Goal: Find specific page/section: Find specific page/section

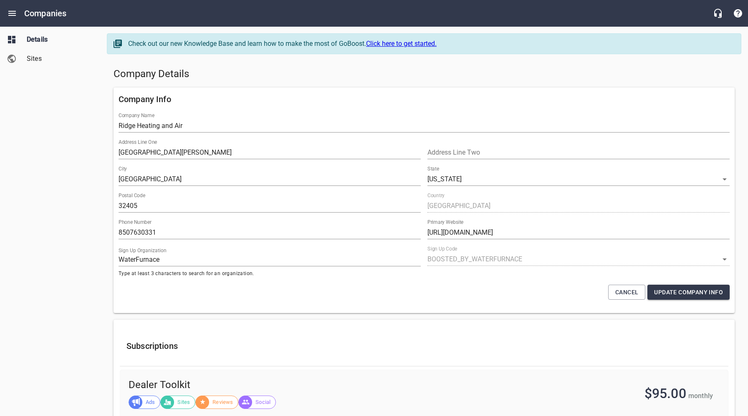
select select "[US_STATE]"
select select "5"
click at [14, 13] on icon "Open drawer" at bounding box center [12, 13] width 8 height 5
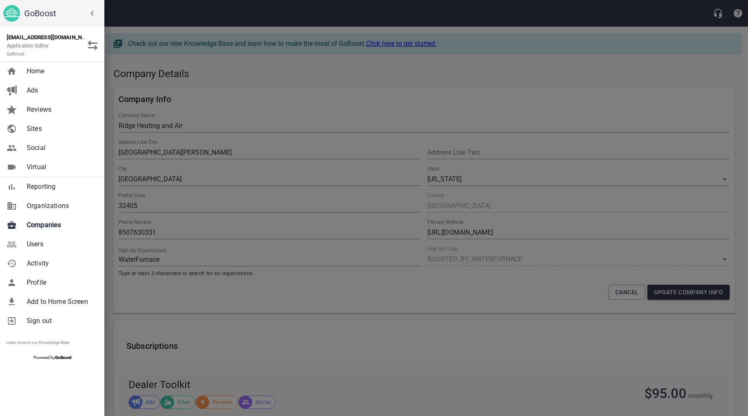
click at [52, 224] on span "Companies" at bounding box center [61, 225] width 68 height 10
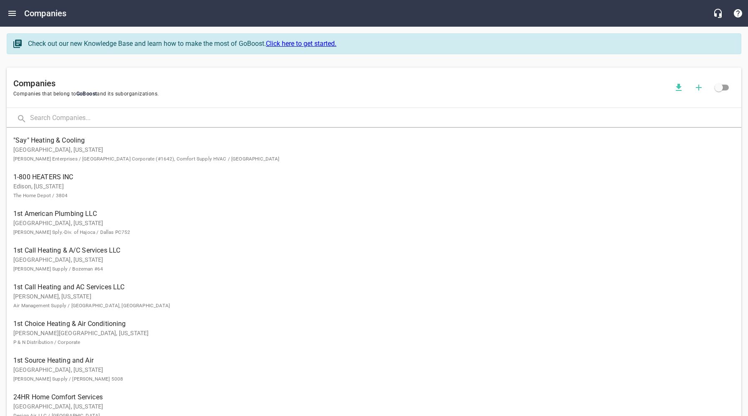
click at [162, 116] on input "text" at bounding box center [385, 119] width 711 height 18
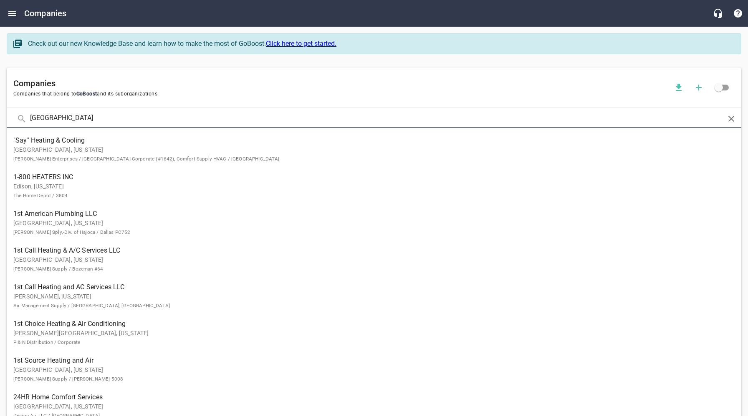
type input "[GEOGRAPHIC_DATA]"
click button at bounding box center [0, 0] width 0 height 0
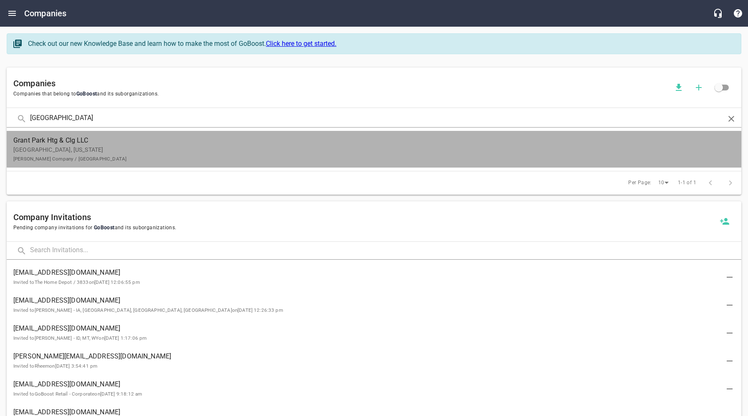
click at [161, 144] on span "Grant Park Htg & Clg LLC" at bounding box center [367, 141] width 708 height 10
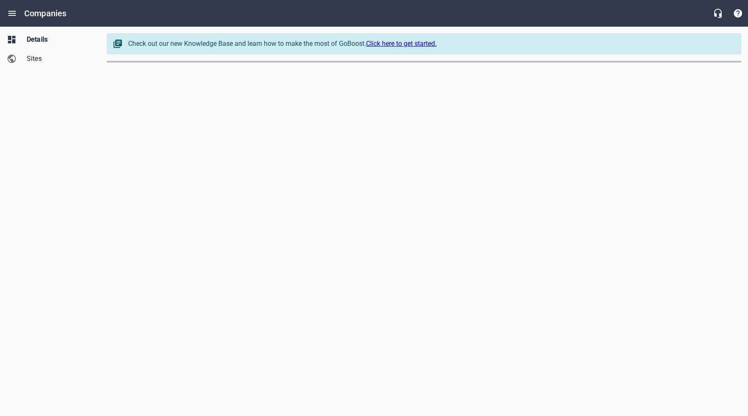
select select "[US_STATE]"
select select "63"
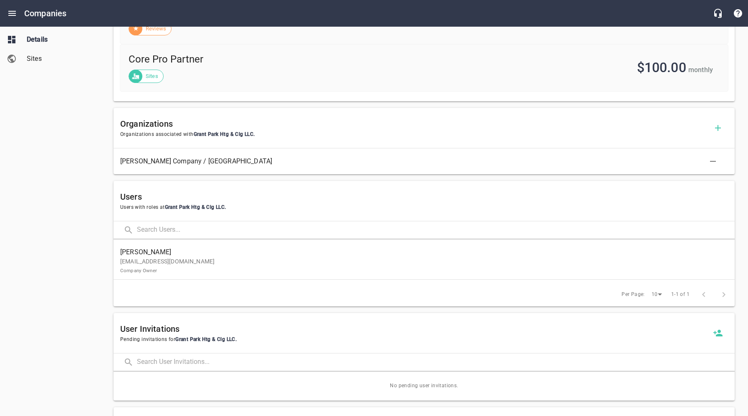
scroll to position [375, 0]
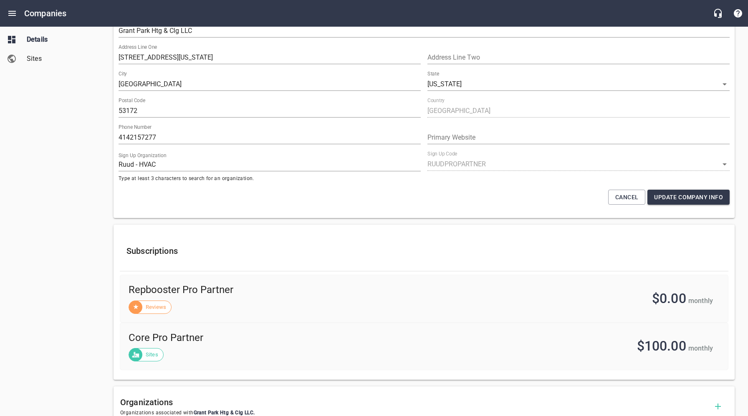
click at [35, 63] on span "Sites" at bounding box center [58, 59] width 63 height 10
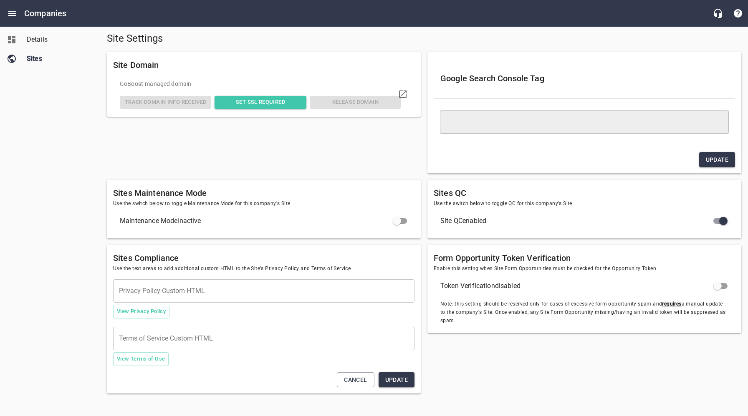
type textarea "<meta name="google-site-verification" content="Ffo3PuTM1csb07Es_8cnDqKovliJ1kTr…"
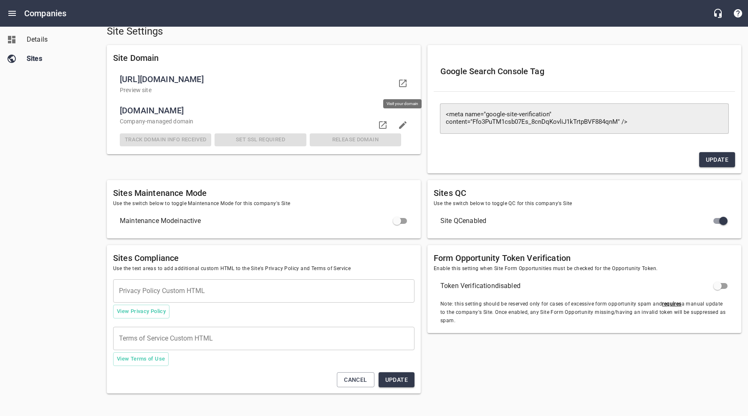
click at [403, 81] on icon at bounding box center [403, 83] width 10 height 10
click at [45, 39] on span "Details" at bounding box center [58, 40] width 63 height 10
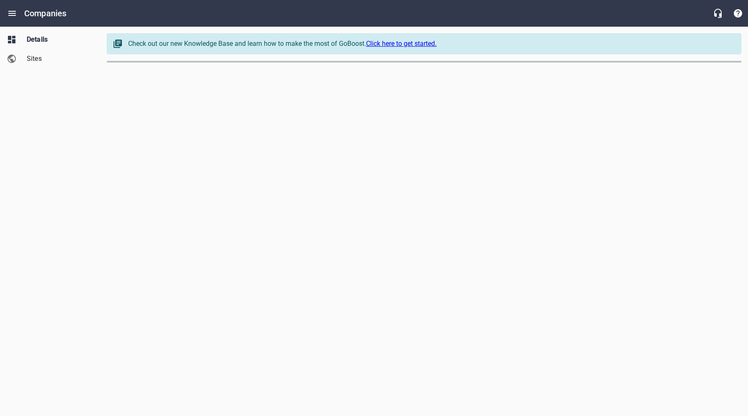
select select "[US_STATE]"
select select "63"
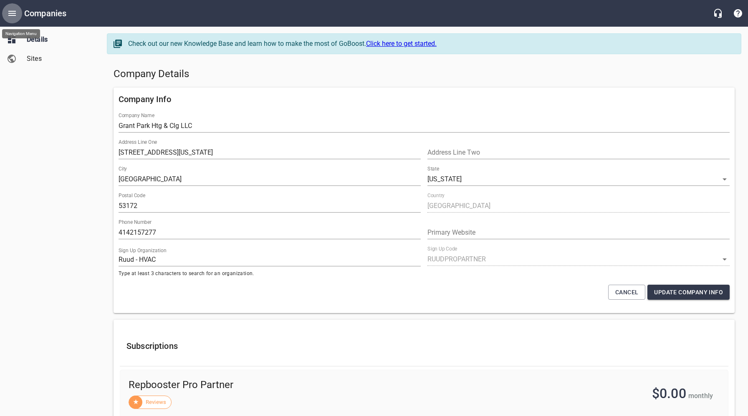
click at [12, 13] on icon "Open drawer" at bounding box center [12, 13] width 10 height 10
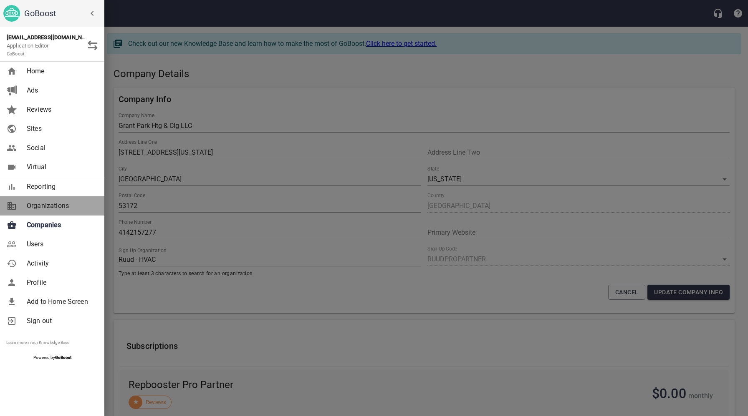
click at [49, 206] on span "Organizations" at bounding box center [61, 206] width 68 height 10
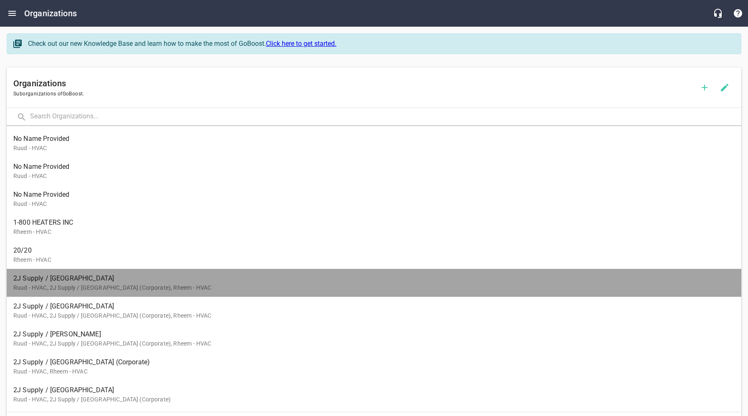
drag, startPoint x: 81, startPoint y: 281, endPoint x: 98, endPoint y: 279, distance: 18.0
click at [81, 281] on span "2J Supply / [GEOGRAPHIC_DATA]" at bounding box center [370, 279] width 714 height 10
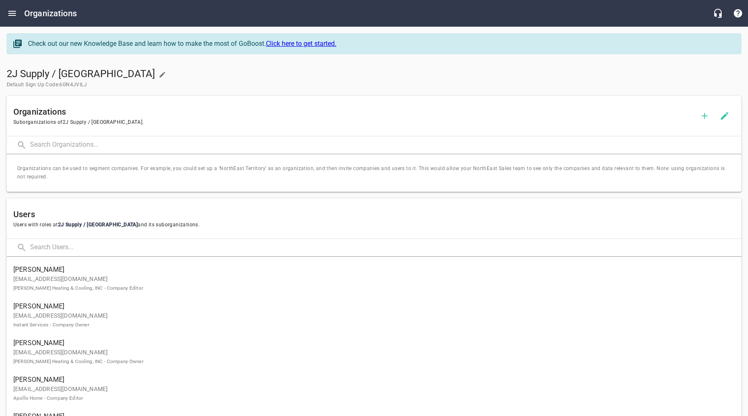
click at [105, 281] on p "[EMAIL_ADDRESS][DOMAIN_NAME] [PERSON_NAME] Heating & Cooling, INC - Company Edi…" at bounding box center [370, 284] width 714 height 18
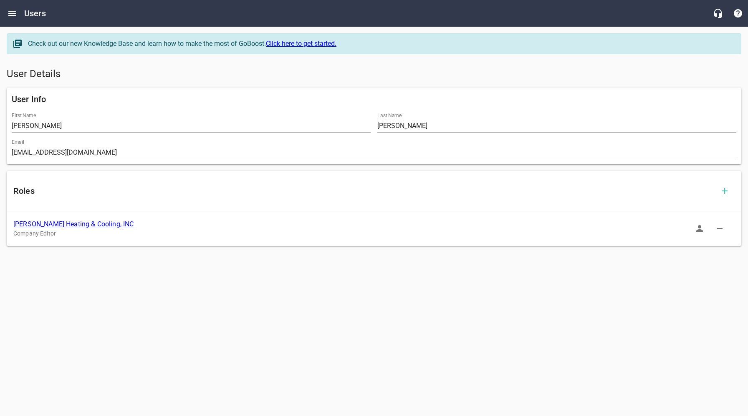
click at [77, 226] on link "[PERSON_NAME] Heating & Cooling, INC" at bounding box center [73, 224] width 120 height 8
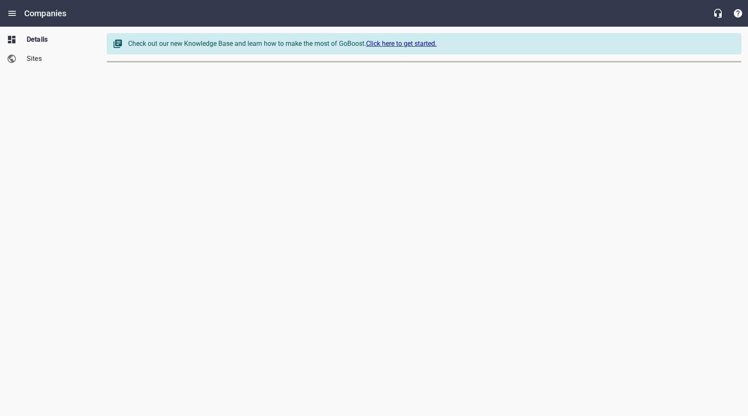
select select "[US_STATE]"
select select "63"
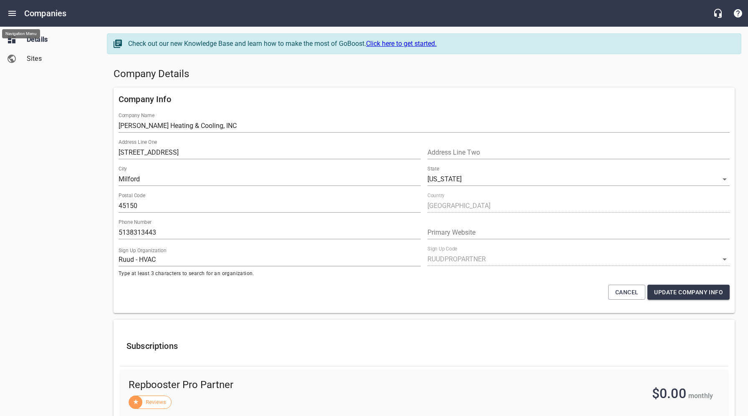
click at [14, 18] on icon "Open drawer" at bounding box center [12, 13] width 10 height 10
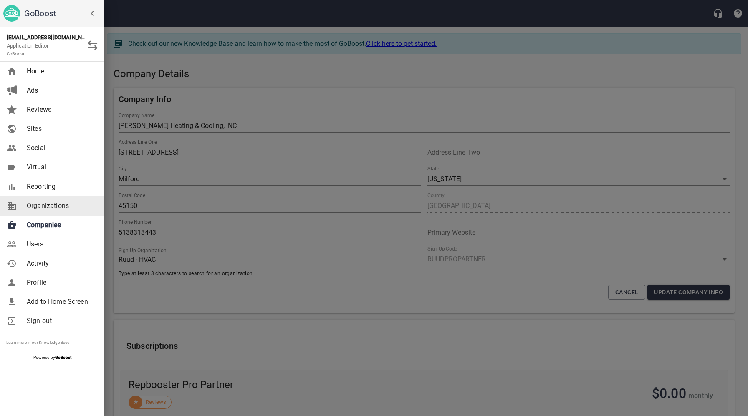
click at [45, 208] on span "Organizations" at bounding box center [61, 206] width 68 height 10
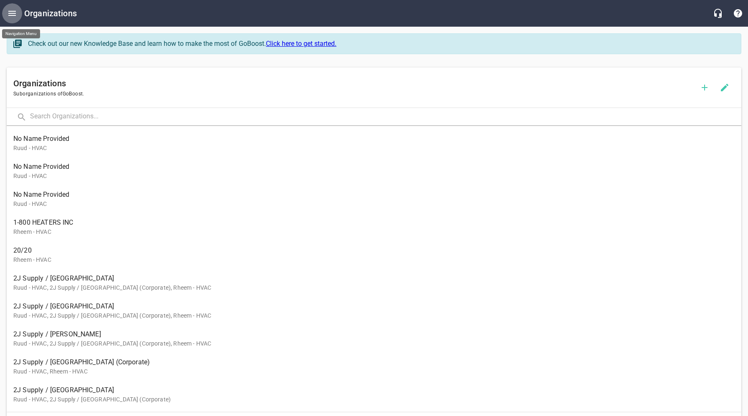
click at [14, 15] on icon "Open drawer" at bounding box center [12, 13] width 10 height 10
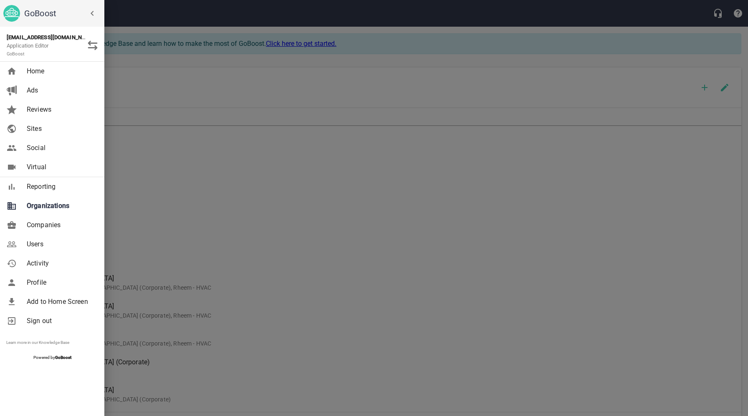
click at [53, 227] on span "Companies" at bounding box center [61, 225] width 68 height 10
